Goal: Find specific page/section: Find specific page/section

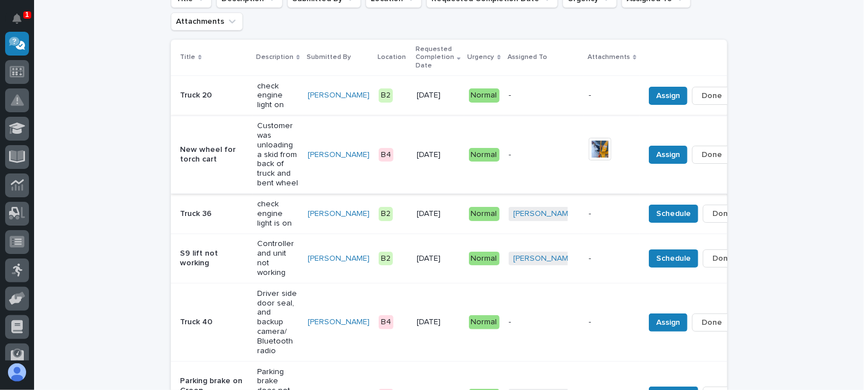
scroll to position [108, 0]
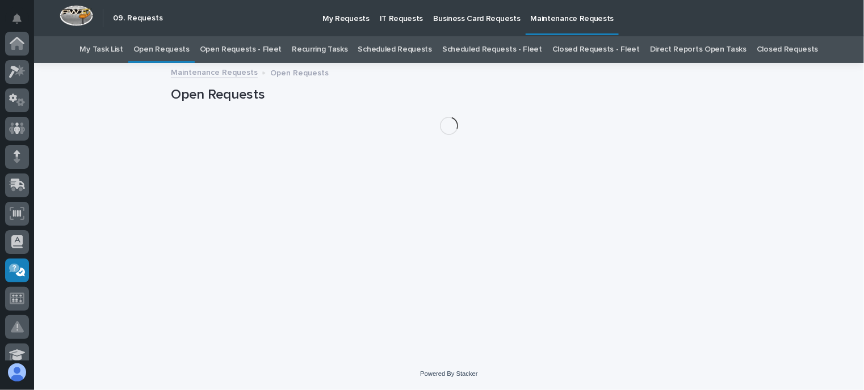
scroll to position [227, 0]
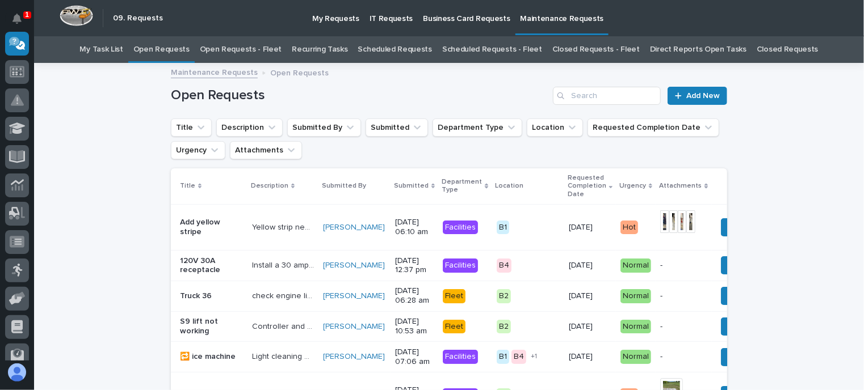
click at [248, 50] on link "Open Requests - Fleet" at bounding box center [241, 49] width 82 height 27
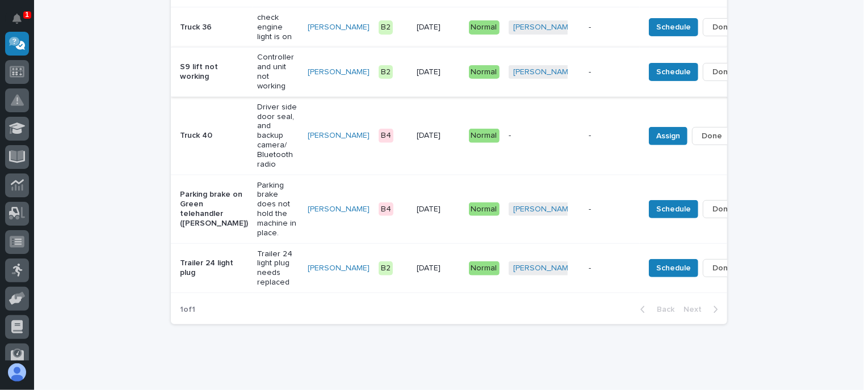
scroll to position [318, 0]
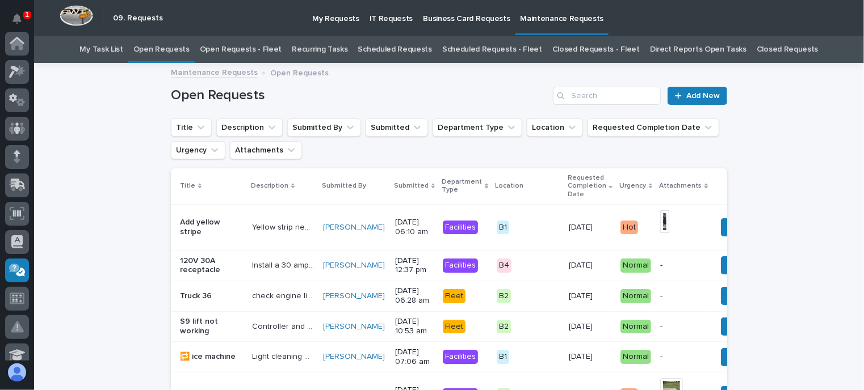
scroll to position [36, 0]
